Goal: Task Accomplishment & Management: Use online tool/utility

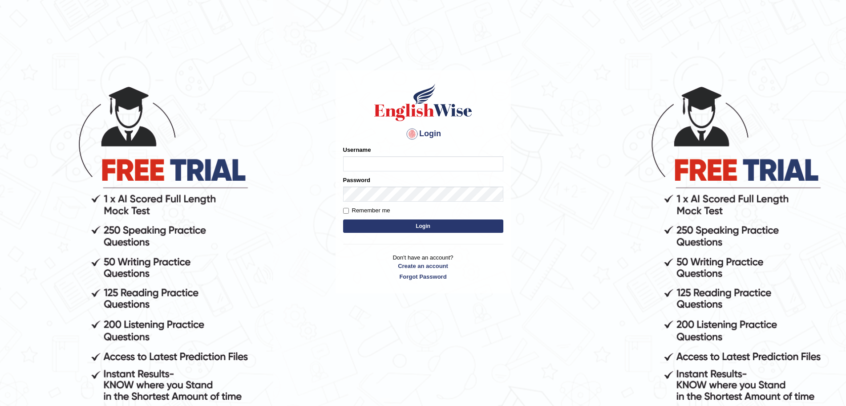
click at [395, 161] on input "Username" at bounding box center [423, 163] width 160 height 15
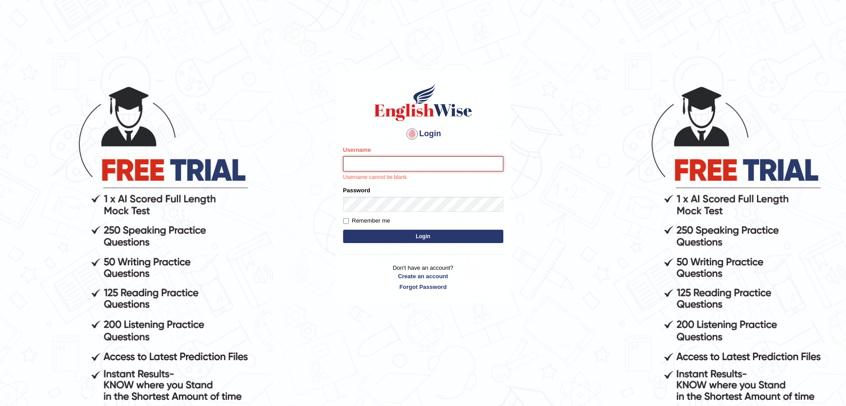
type input "surajshrestha100"
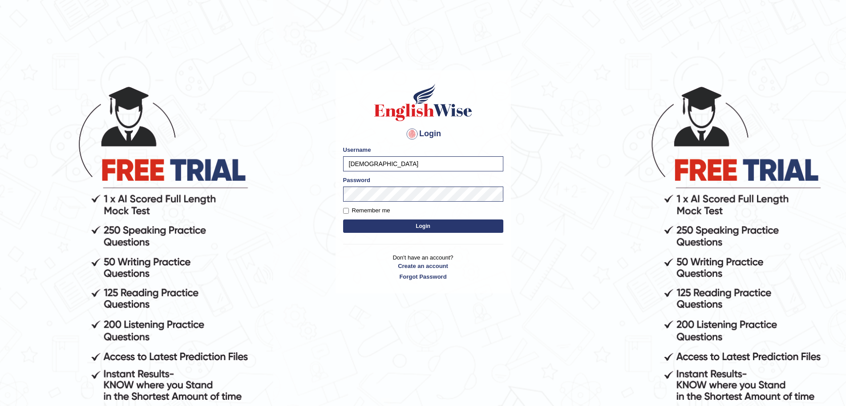
click at [391, 230] on button "Login" at bounding box center [423, 225] width 160 height 13
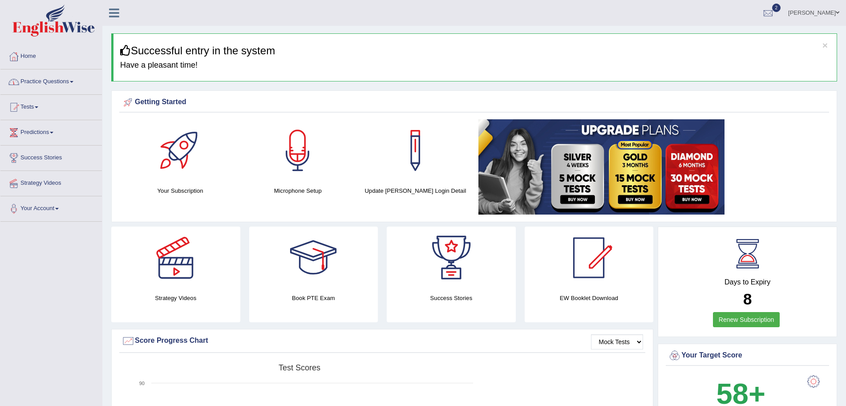
click at [62, 82] on link "Practice Questions" at bounding box center [50, 80] width 101 height 22
